Goal: Task Accomplishment & Management: Complete application form

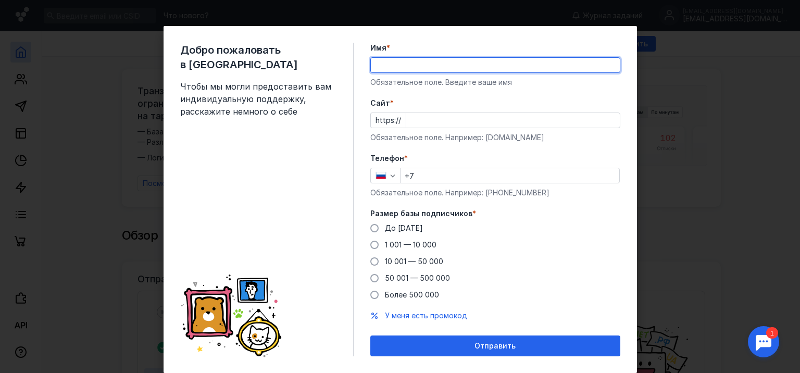
click at [469, 61] on input "Имя *" at bounding box center [495, 65] width 249 height 15
type input "f"
type input "[PERSON_NAME]"
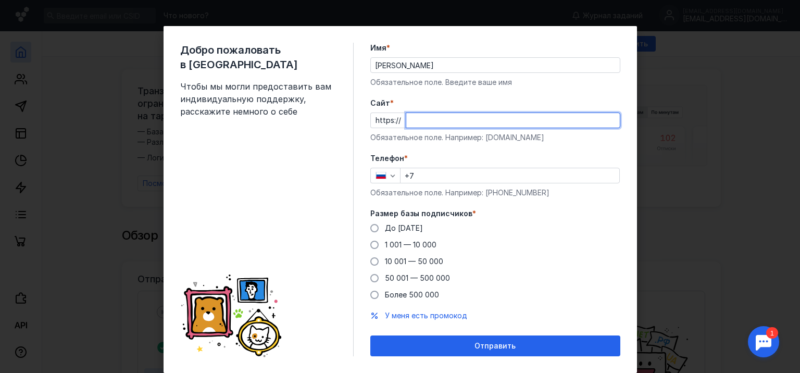
click at [542, 113] on input "Cайт *" at bounding box center [513, 120] width 214 height 15
type input "и"
drag, startPoint x: 478, startPoint y: 121, endPoint x: 380, endPoint y: 121, distance: 98.0
click at [380, 121] on div "https:// [DOMAIN_NAME]" at bounding box center [495, 121] width 250 height 16
paste input "/"
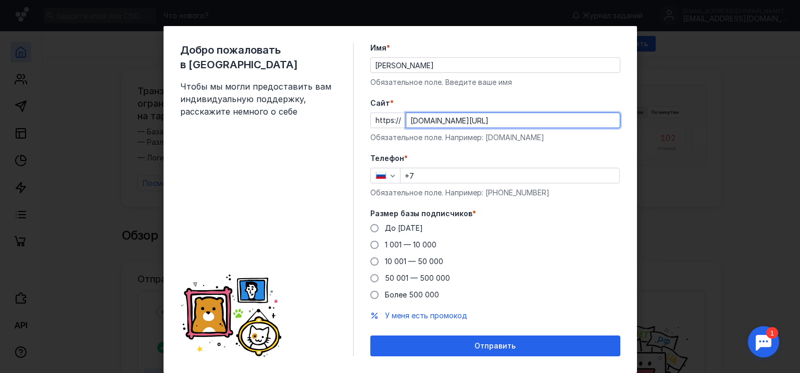
type input "[DOMAIN_NAME]"
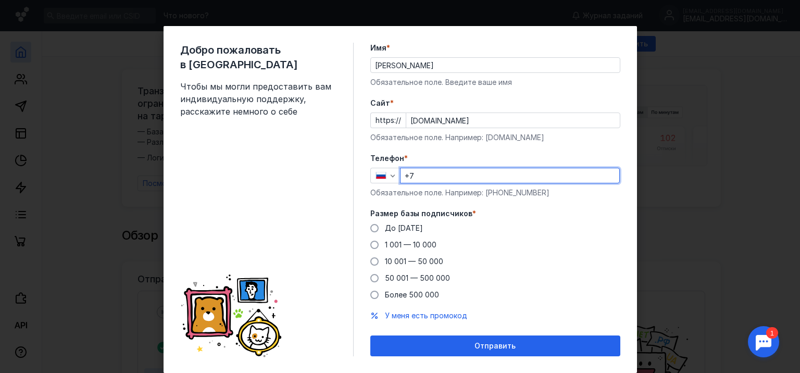
drag, startPoint x: 439, startPoint y: 169, endPoint x: 441, endPoint y: 175, distance: 6.1
click at [440, 168] on input "+7" at bounding box center [510, 175] width 219 height 15
type input "[PHONE_NUMBER]"
click at [620, 280] on div "Добро пожаловать в Sendsay Чтобы мы могли предоставить вам индивидуальную подде…" at bounding box center [401, 199] width 474 height 347
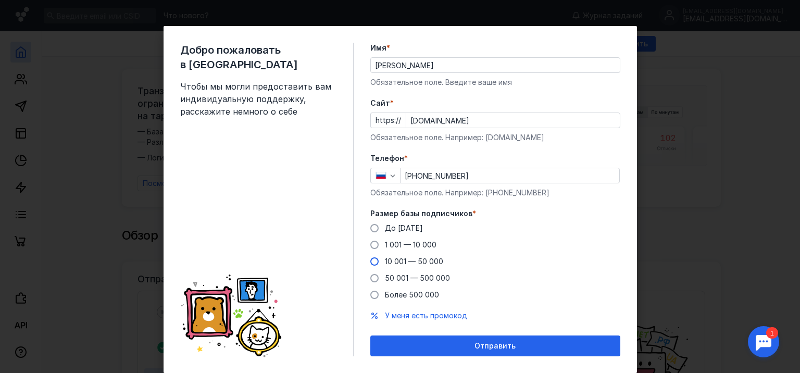
click at [374, 248] on label "1 001 — 10 000" at bounding box center [403, 245] width 66 height 10
click at [0, 0] on input "1 001 — 10 000" at bounding box center [0, 0] width 0 height 0
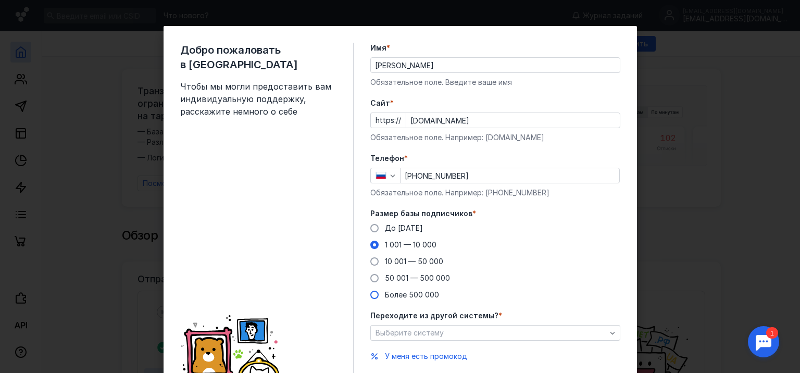
scroll to position [67, 0]
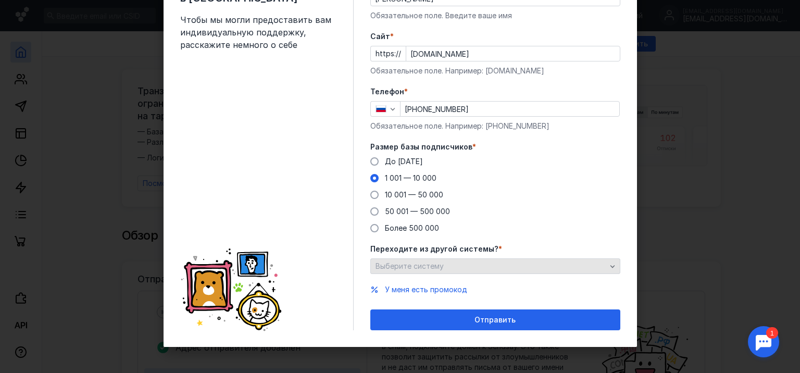
click at [488, 261] on div "Выберите систему" at bounding box center [495, 266] width 250 height 16
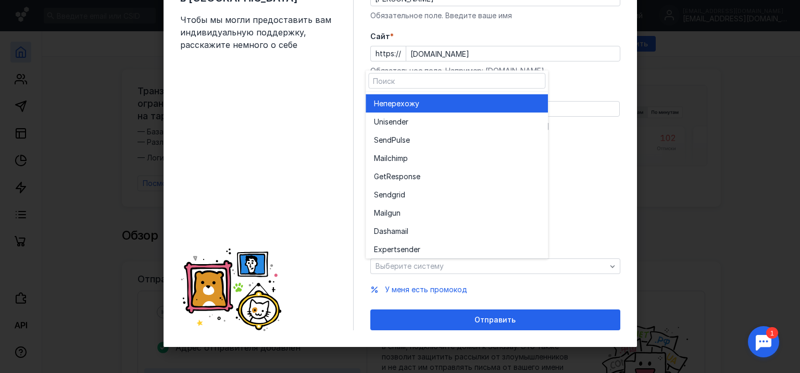
click at [431, 105] on div "Не перехожу" at bounding box center [457, 103] width 166 height 10
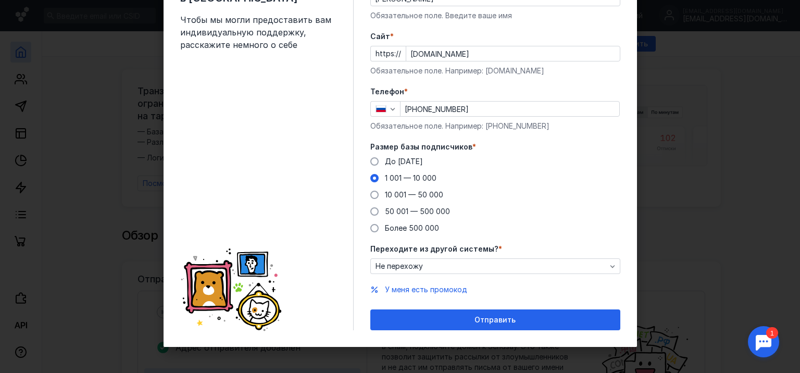
click at [538, 321] on div "Отправить" at bounding box center [496, 320] width 240 height 9
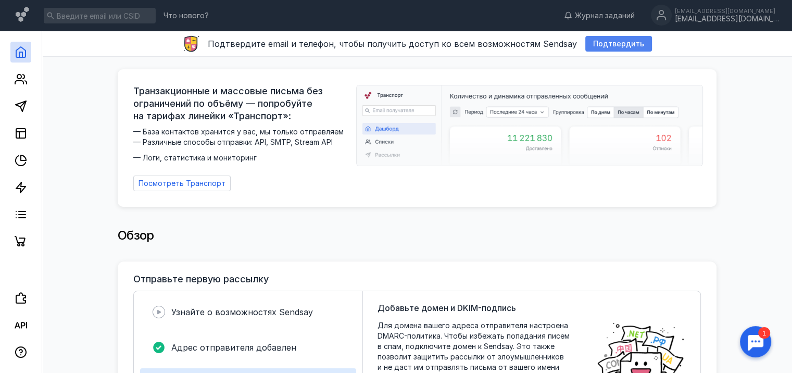
click at [614, 40] on span "Подтвердить" at bounding box center [618, 44] width 51 height 9
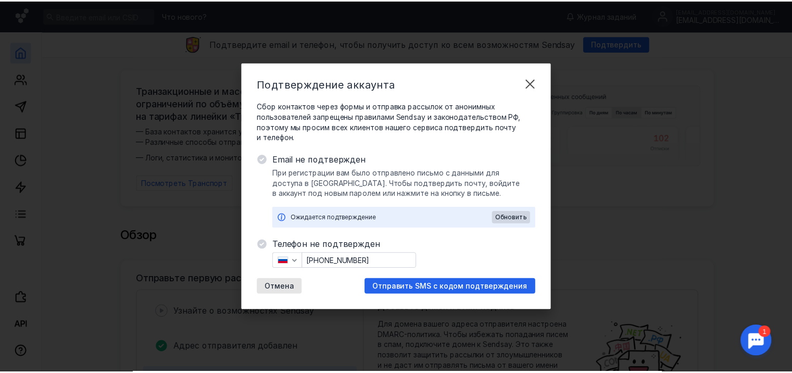
scroll to position [0, 0]
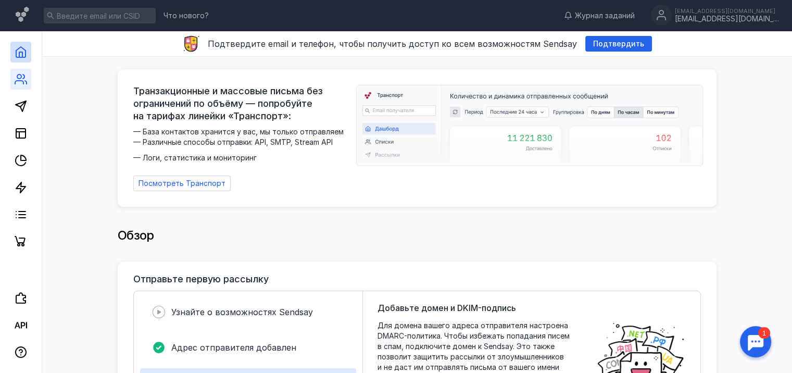
click at [16, 88] on link at bounding box center [20, 79] width 21 height 21
